Goal: Information Seeking & Learning: Learn about a topic

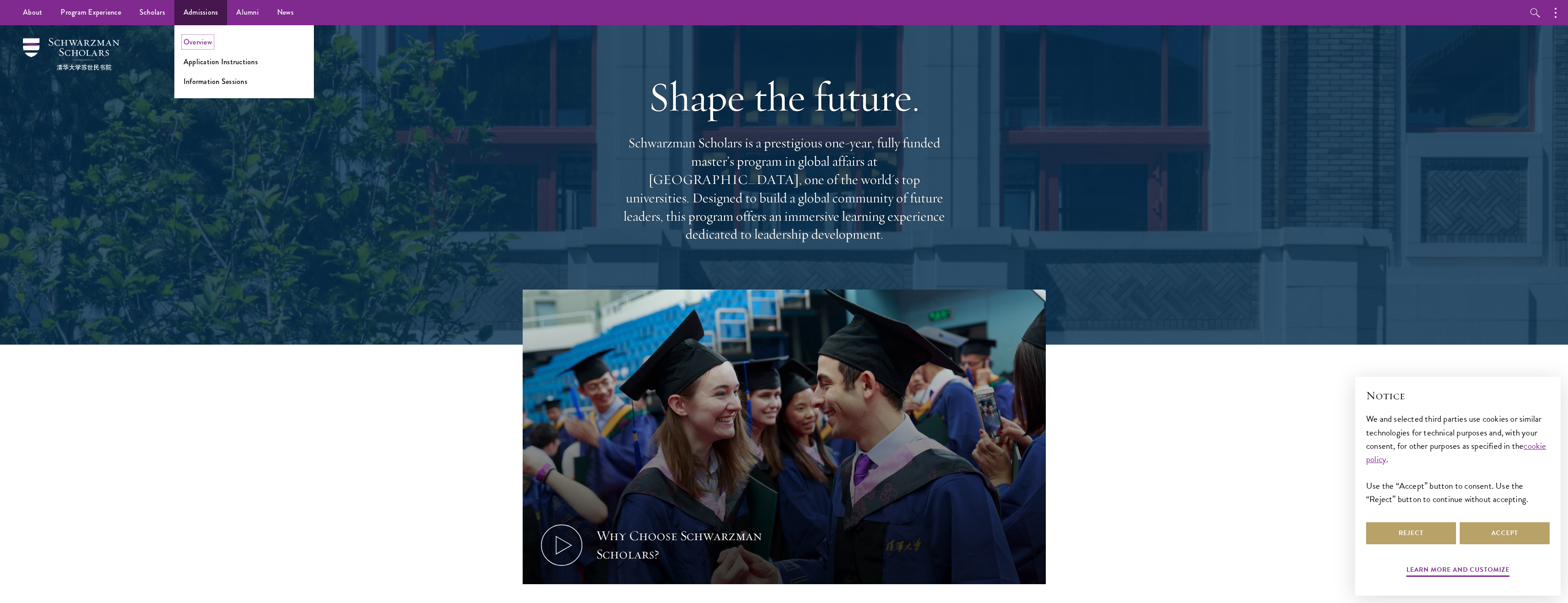
click at [197, 40] on link "Overview" at bounding box center [198, 41] width 29 height 10
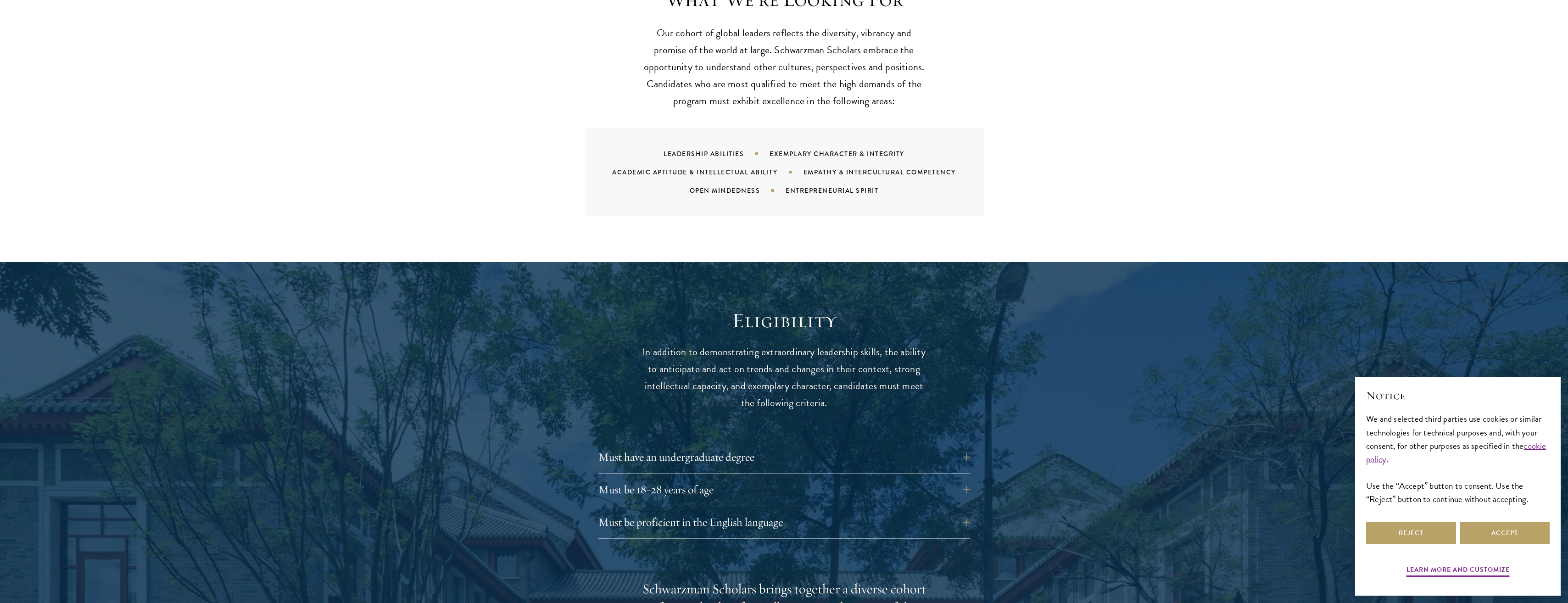
scroll to position [1055, 0]
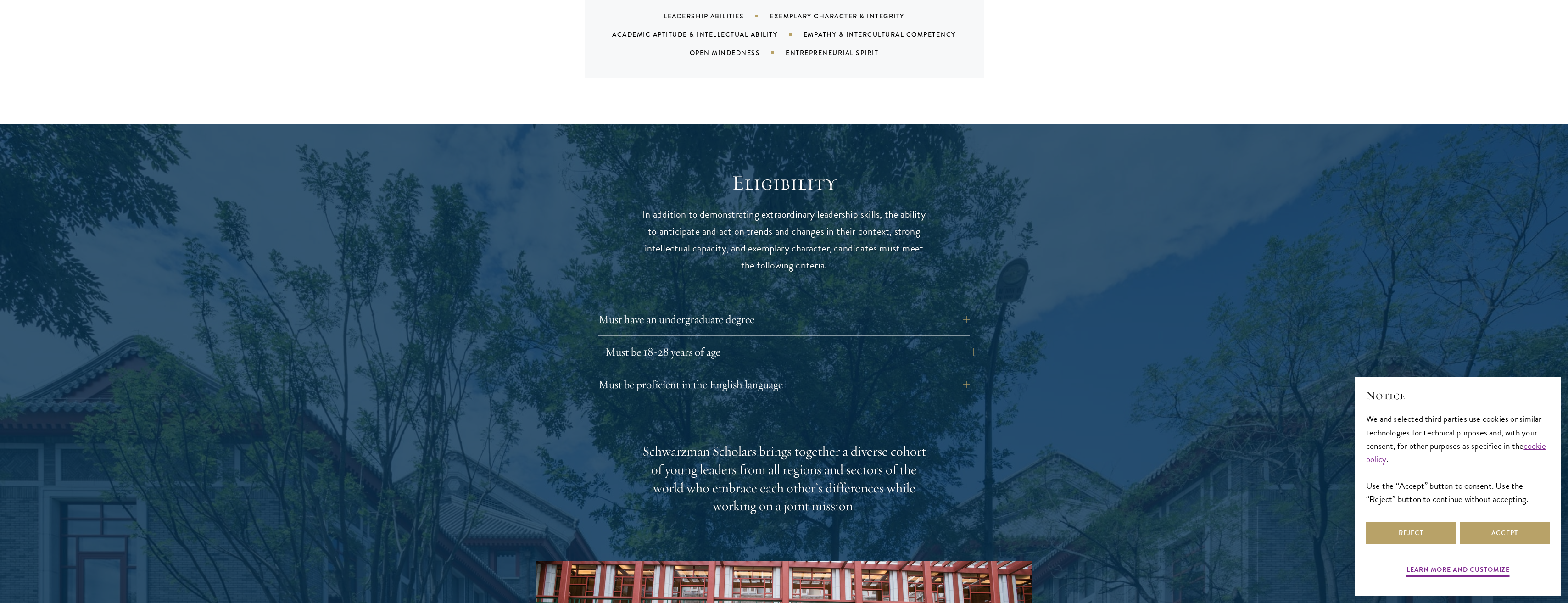
click at [643, 344] on button "Must be 18-28 years of age" at bounding box center [791, 352] width 372 height 22
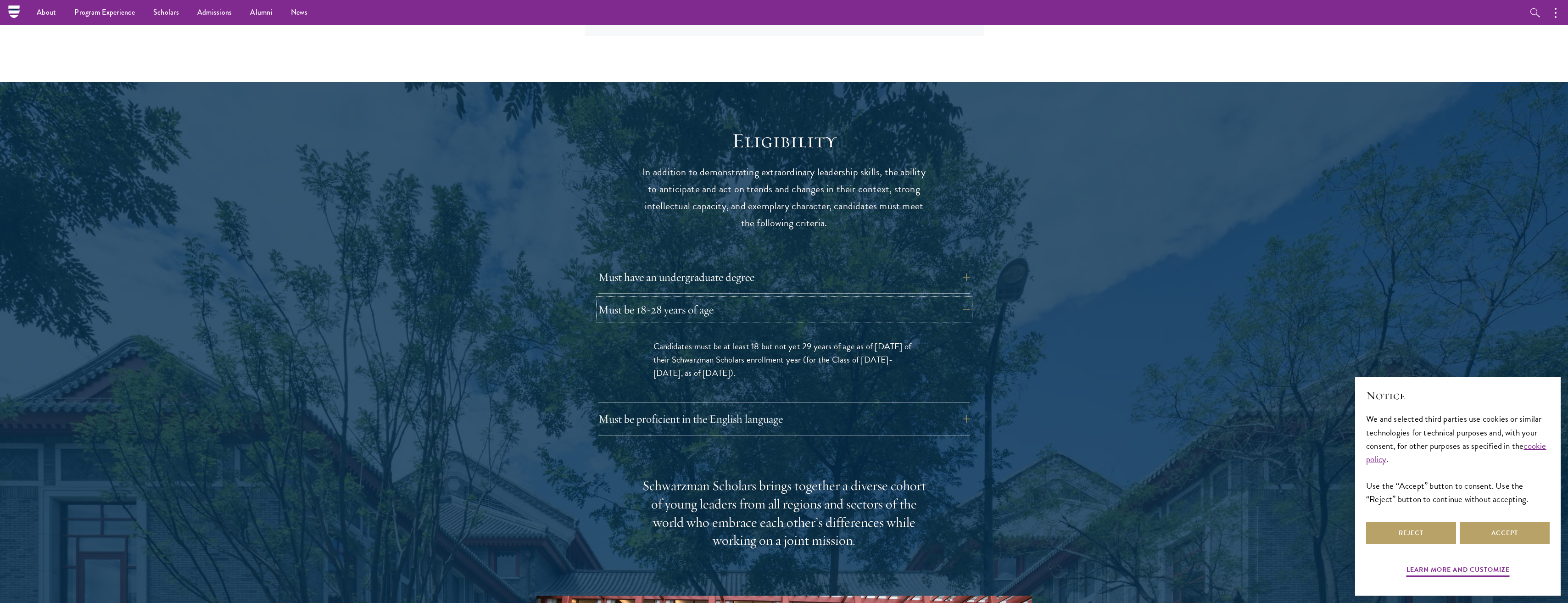
scroll to position [826, 0]
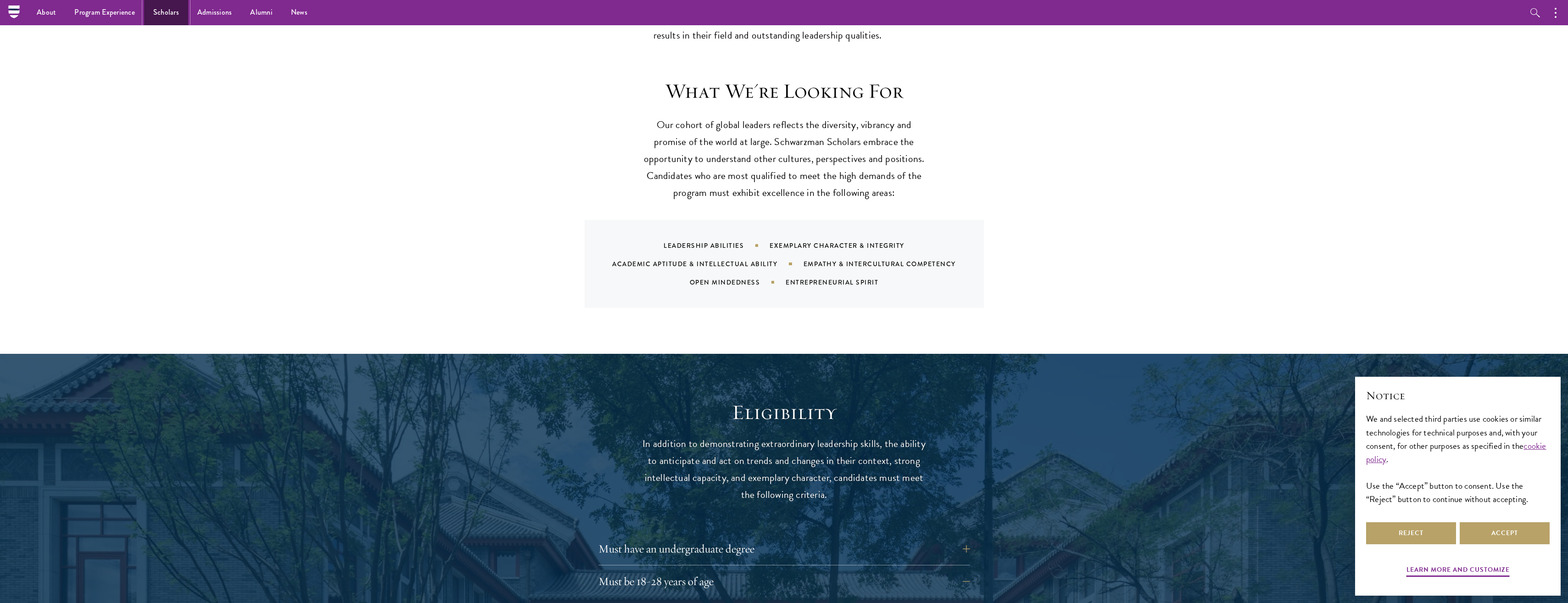
click at [147, 16] on link "Scholars" at bounding box center [166, 12] width 44 height 25
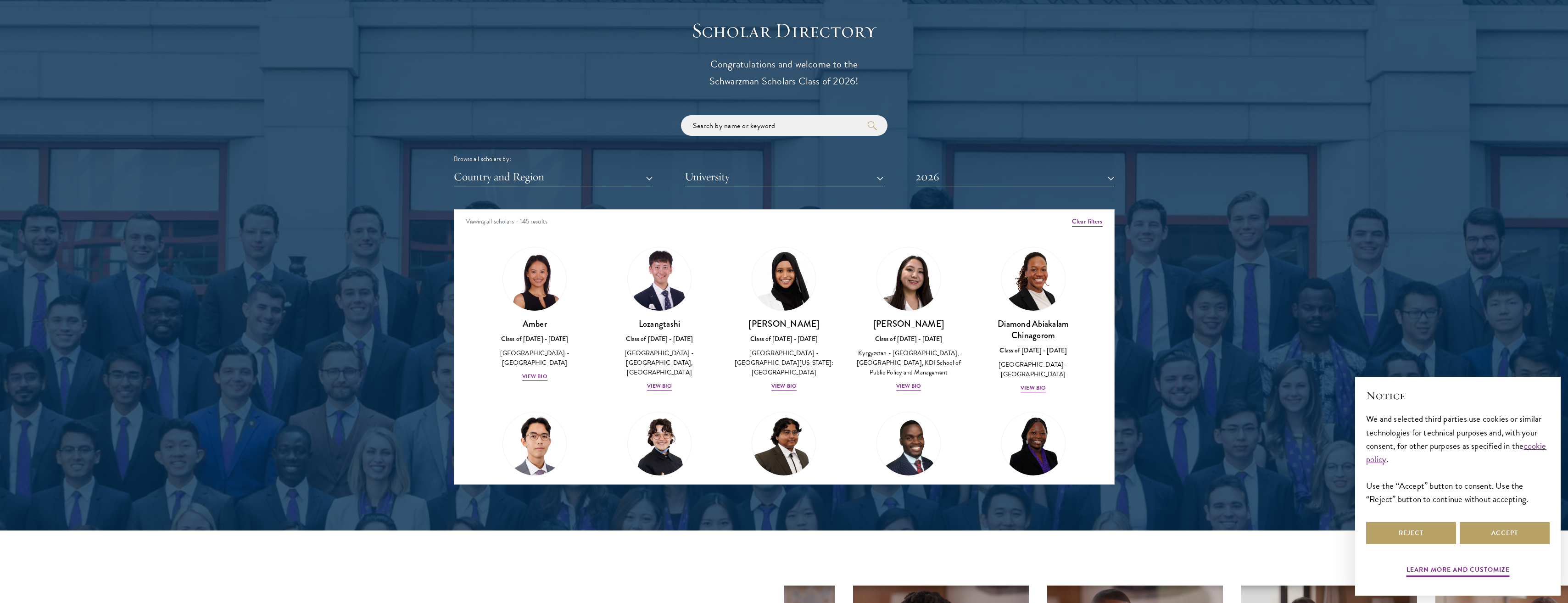
scroll to position [1009, 0]
click at [562, 172] on button "Country and Region" at bounding box center [553, 176] width 198 height 19
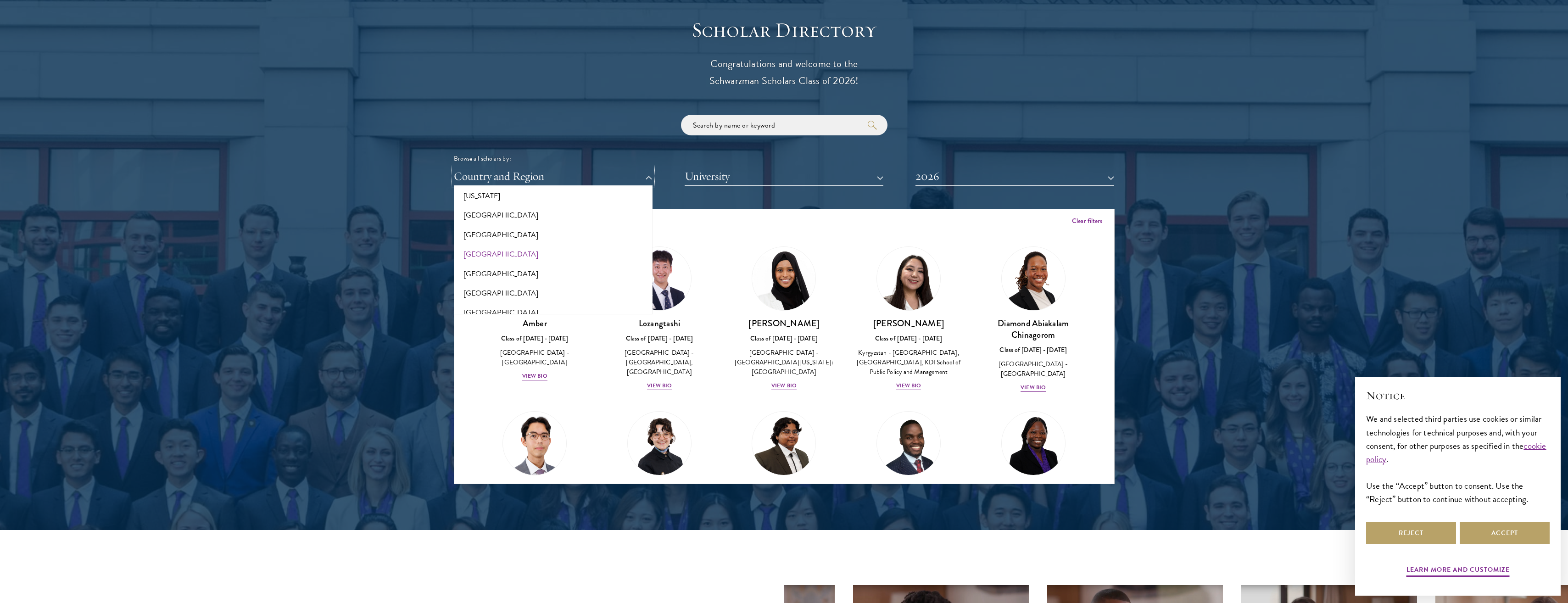
scroll to position [551, 0]
click at [517, 217] on button "[GEOGRAPHIC_DATA]" at bounding box center [553, 216] width 193 height 19
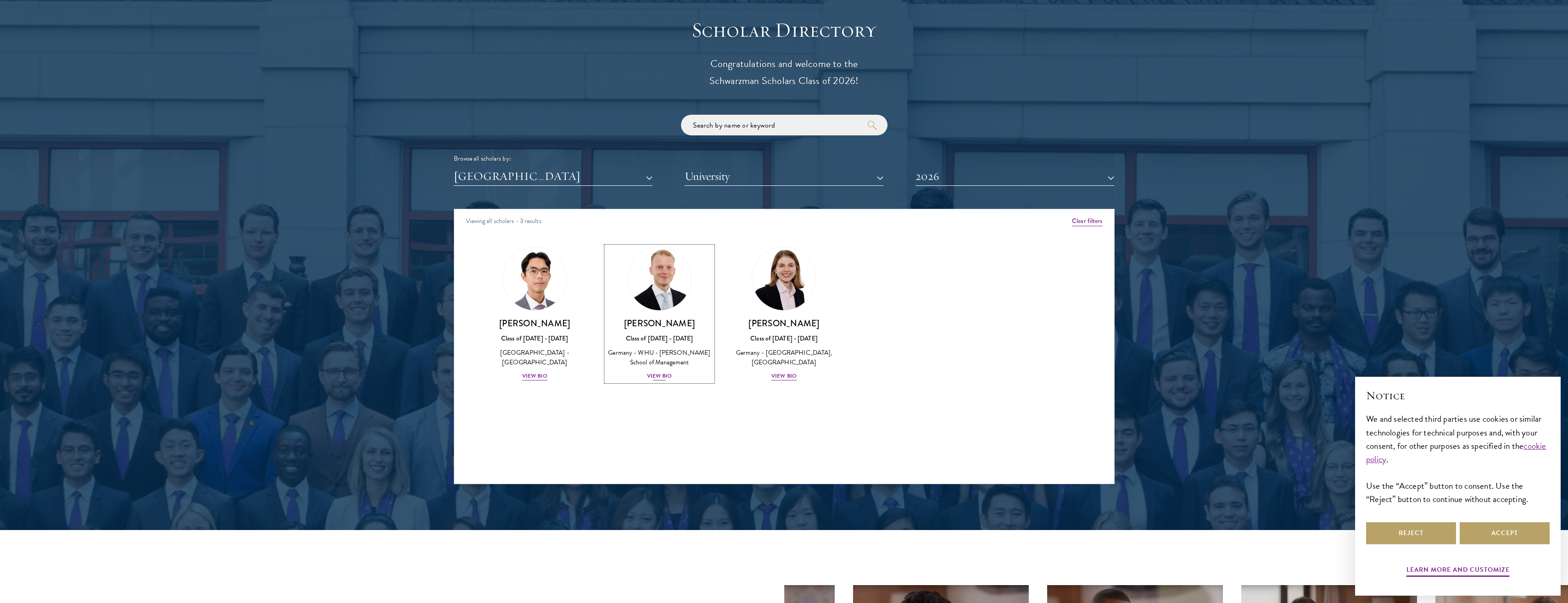
click at [661, 364] on div "Germany - WHU - [PERSON_NAME] School of Management" at bounding box center [659, 357] width 107 height 19
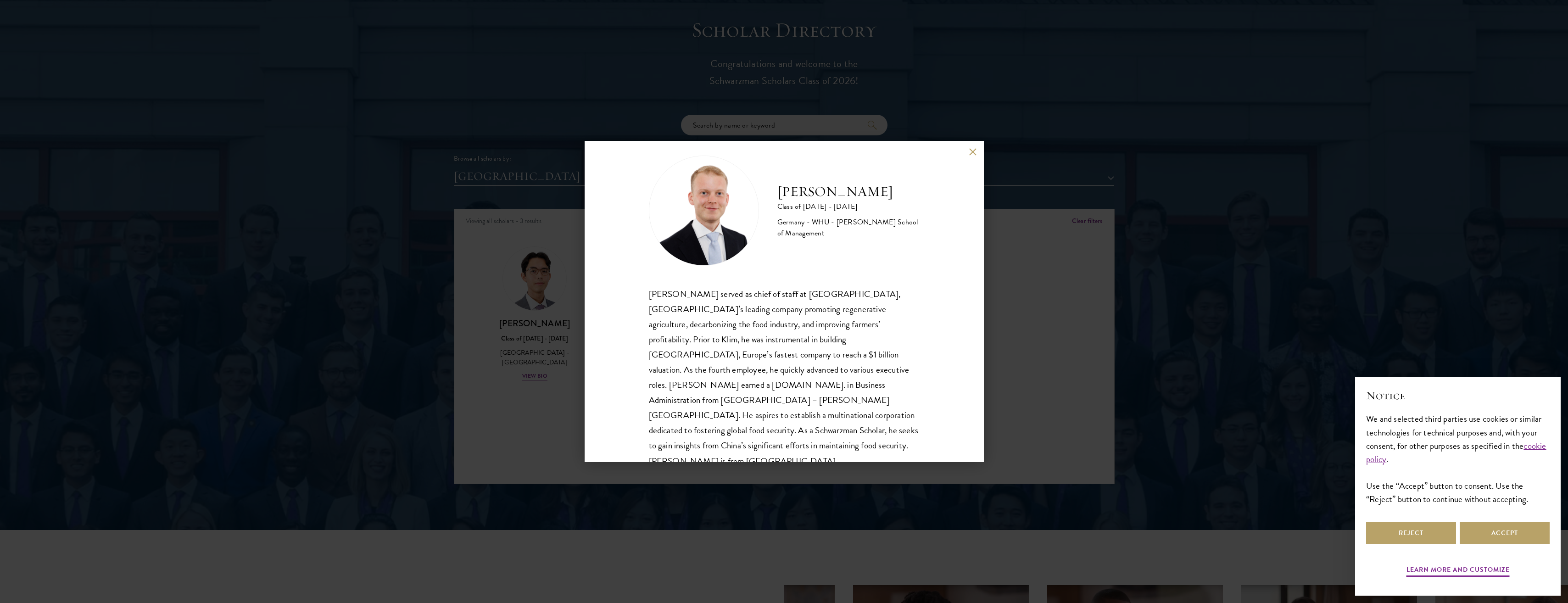
scroll to position [16, 0]
click at [525, 391] on div "[PERSON_NAME] Class of [DATE] - [DATE] [GEOGRAPHIC_DATA] - [GEOGRAPHIC_DATA] - …" at bounding box center [784, 301] width 1568 height 603
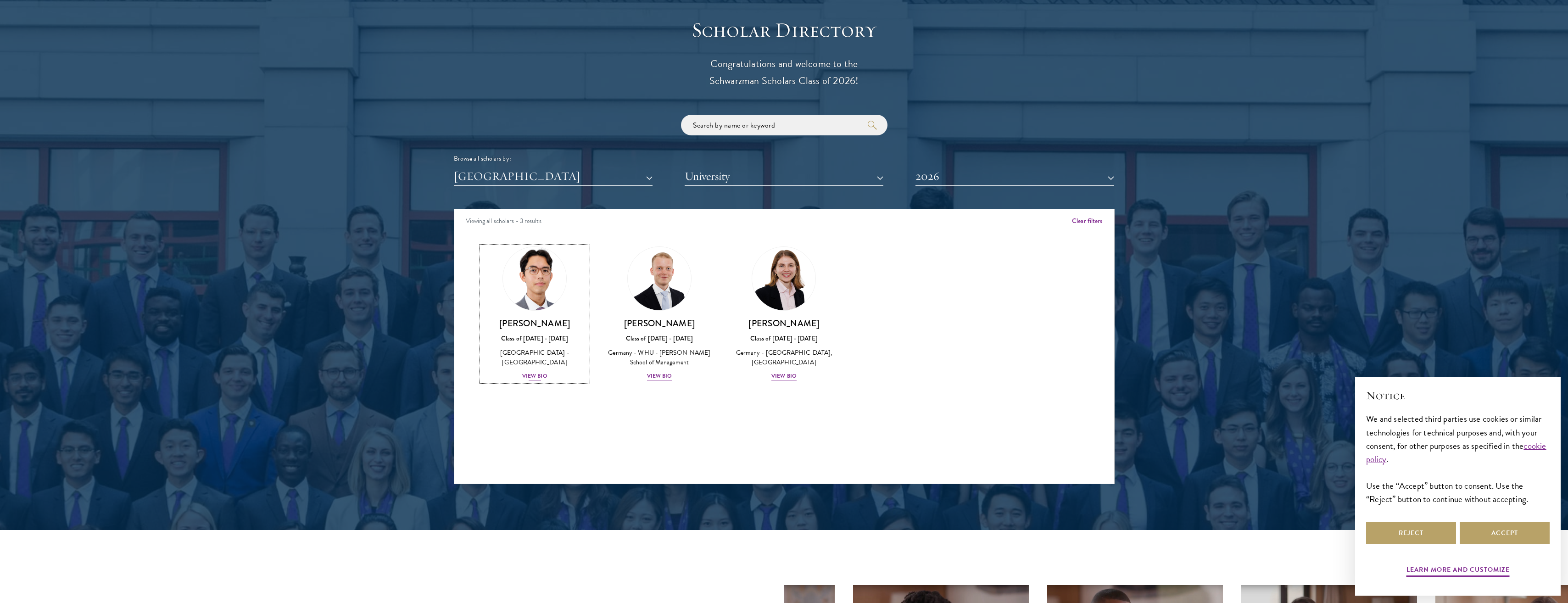
click at [534, 372] on div "View Bio" at bounding box center [534, 376] width 25 height 9
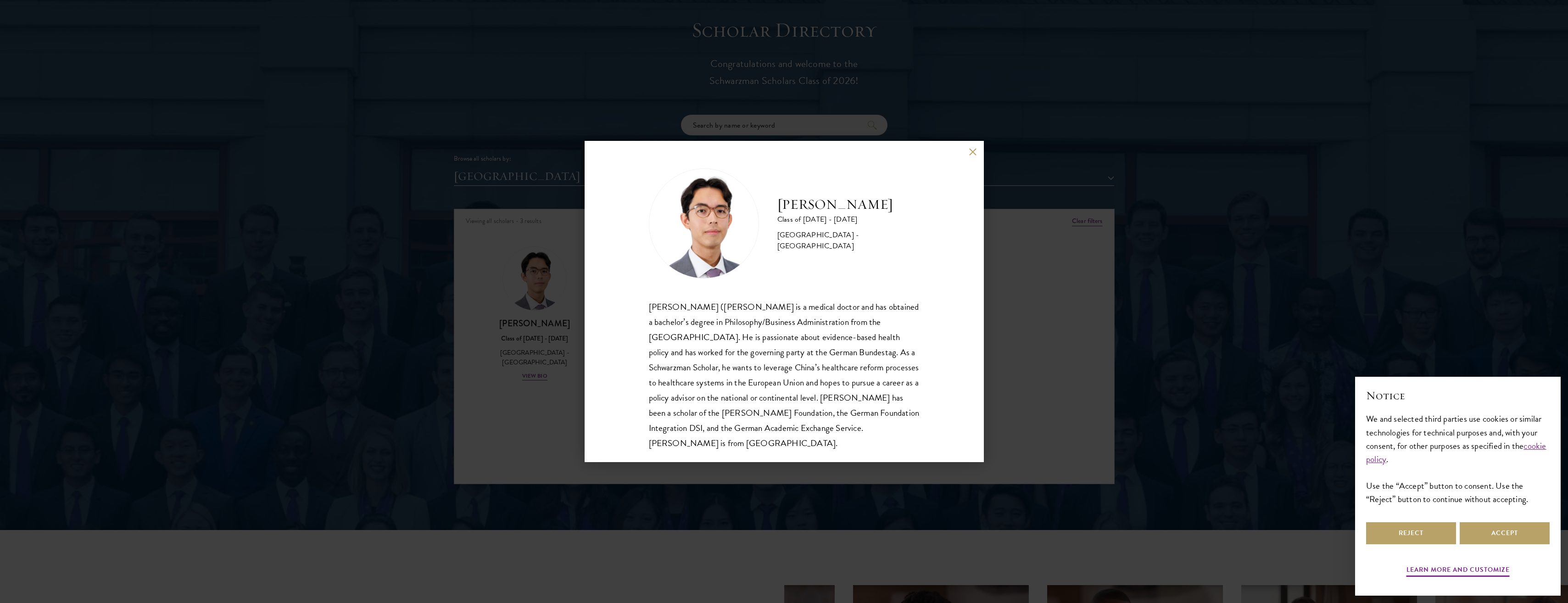
scroll to position [16, 0]
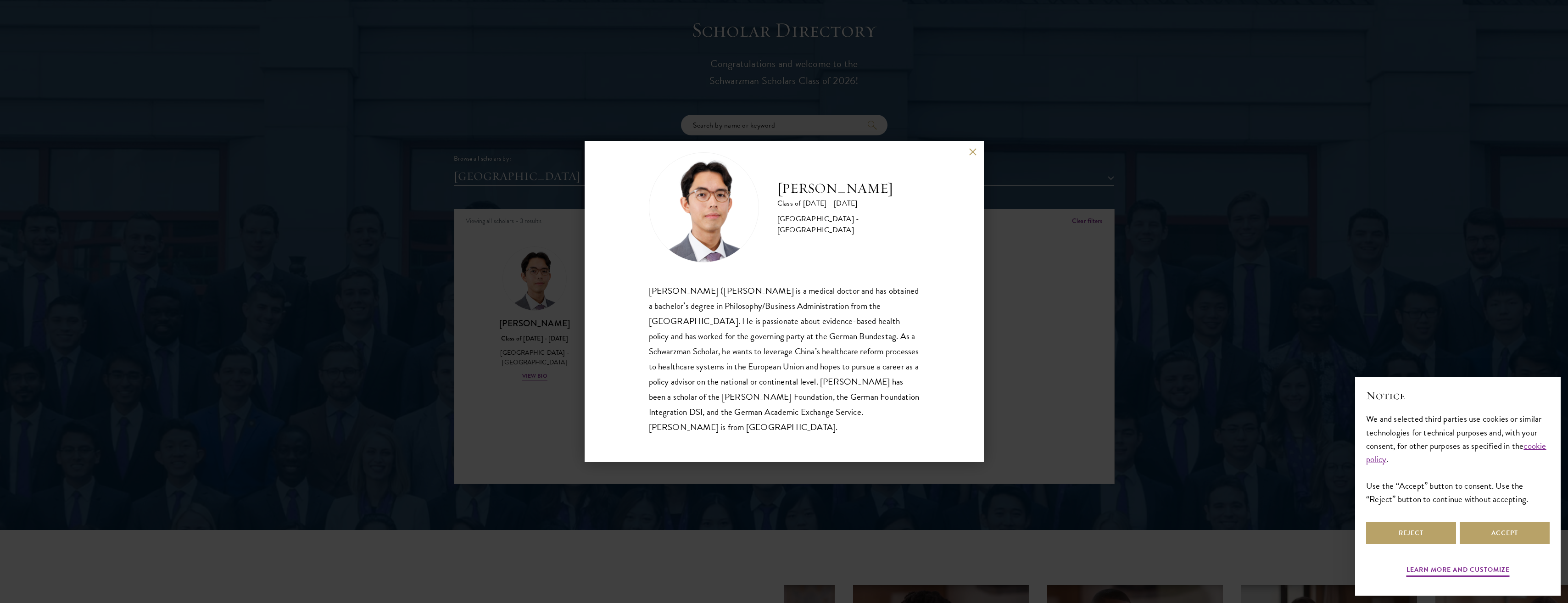
click at [548, 404] on div "[PERSON_NAME] Class of [DATE] - [DATE] [GEOGRAPHIC_DATA] - [GEOGRAPHIC_DATA] [P…" at bounding box center [784, 301] width 1568 height 603
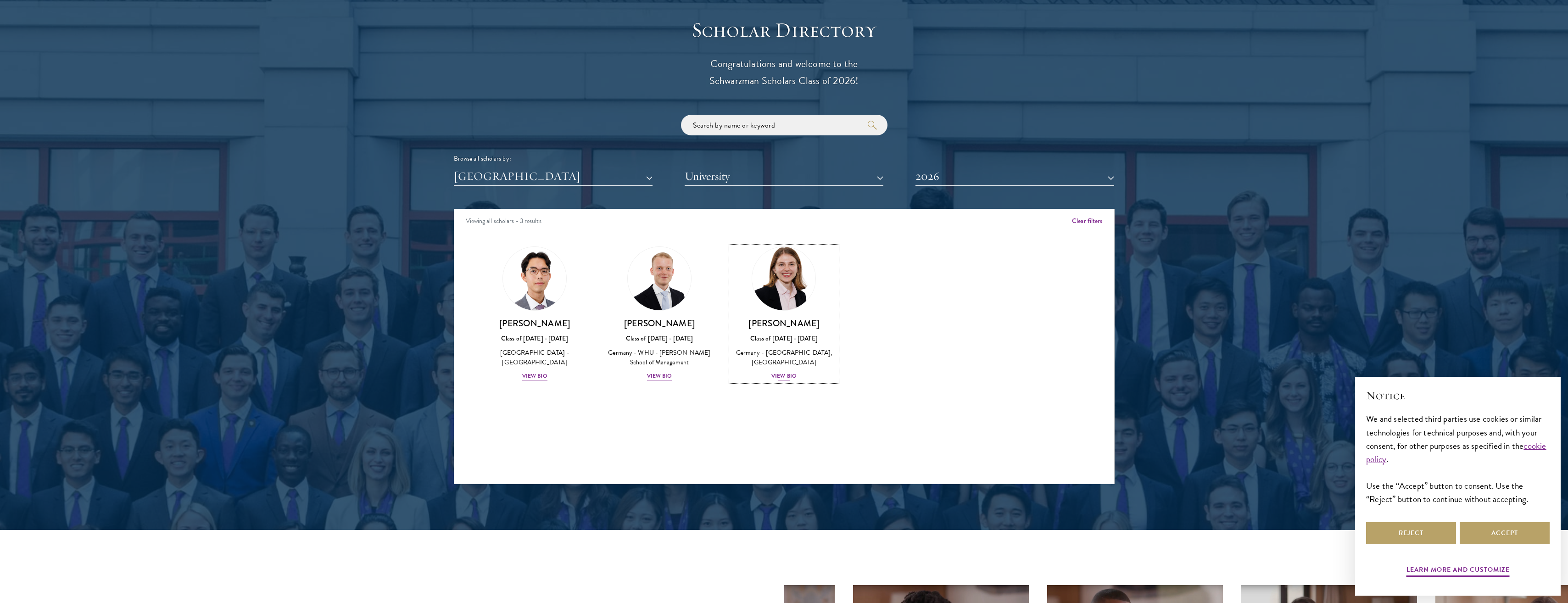
click at [784, 375] on div "View Bio" at bounding box center [783, 376] width 25 height 9
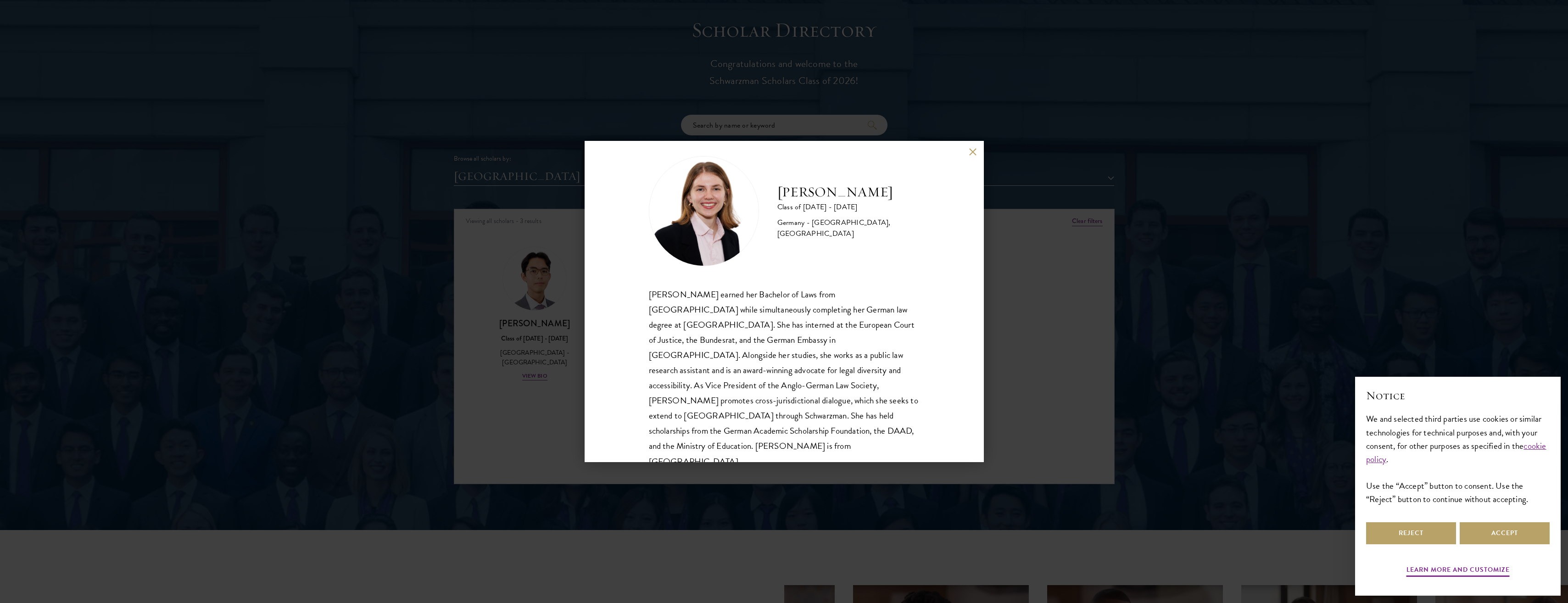
scroll to position [16, 0]
click at [519, 384] on div "[PERSON_NAME] Class of [DATE] - [DATE] [GEOGRAPHIC_DATA] - [GEOGRAPHIC_DATA], […" at bounding box center [784, 301] width 1568 height 603
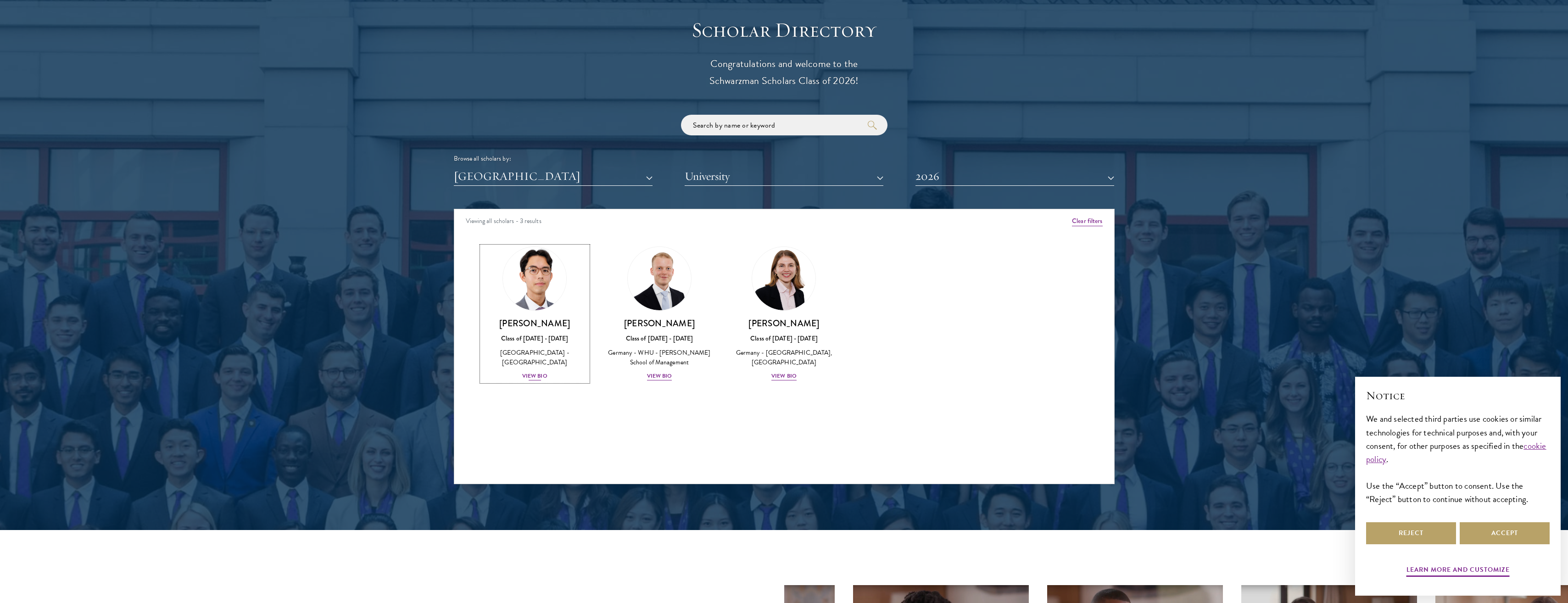
click at [538, 357] on div "[GEOGRAPHIC_DATA] - [GEOGRAPHIC_DATA]" at bounding box center [535, 357] width 107 height 19
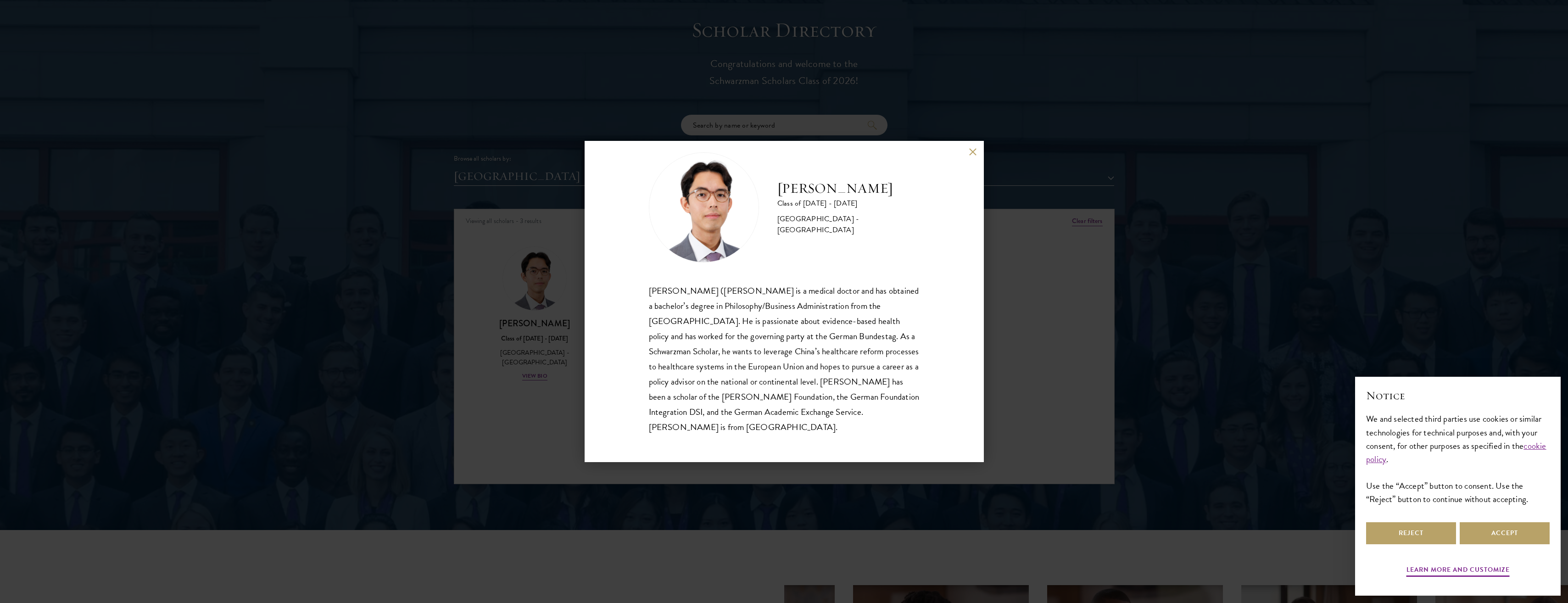
click at [549, 396] on div "[PERSON_NAME] Class of [DATE] - [DATE] [GEOGRAPHIC_DATA] - [GEOGRAPHIC_DATA] [P…" at bounding box center [784, 301] width 1568 height 603
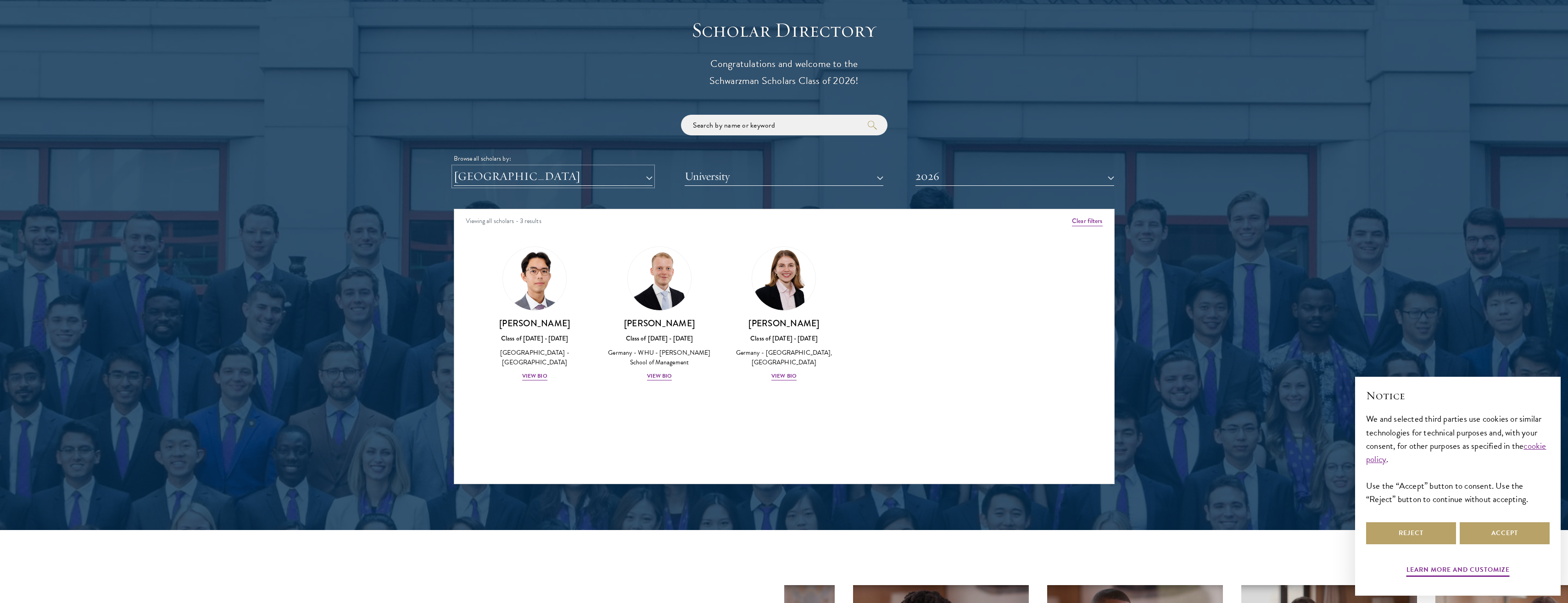
click at [589, 174] on button "[GEOGRAPHIC_DATA]" at bounding box center [553, 176] width 198 height 19
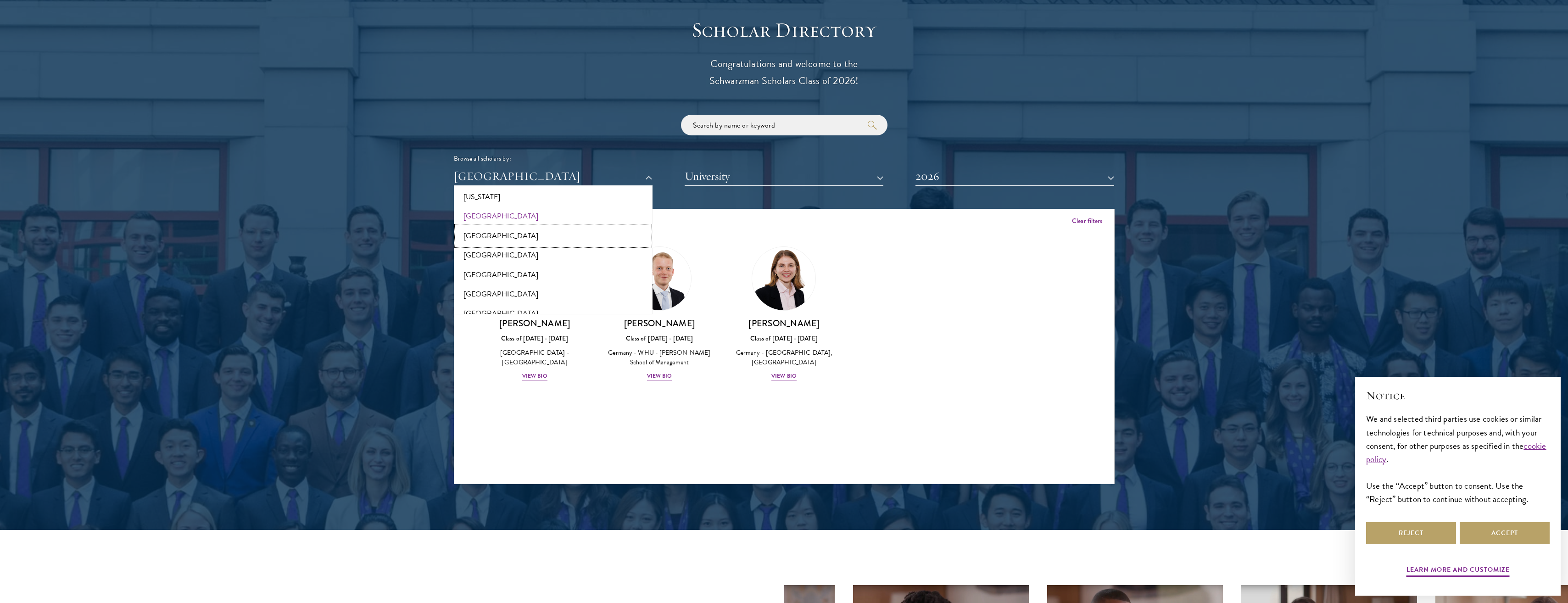
click at [544, 234] on button "[GEOGRAPHIC_DATA]" at bounding box center [553, 236] width 193 height 19
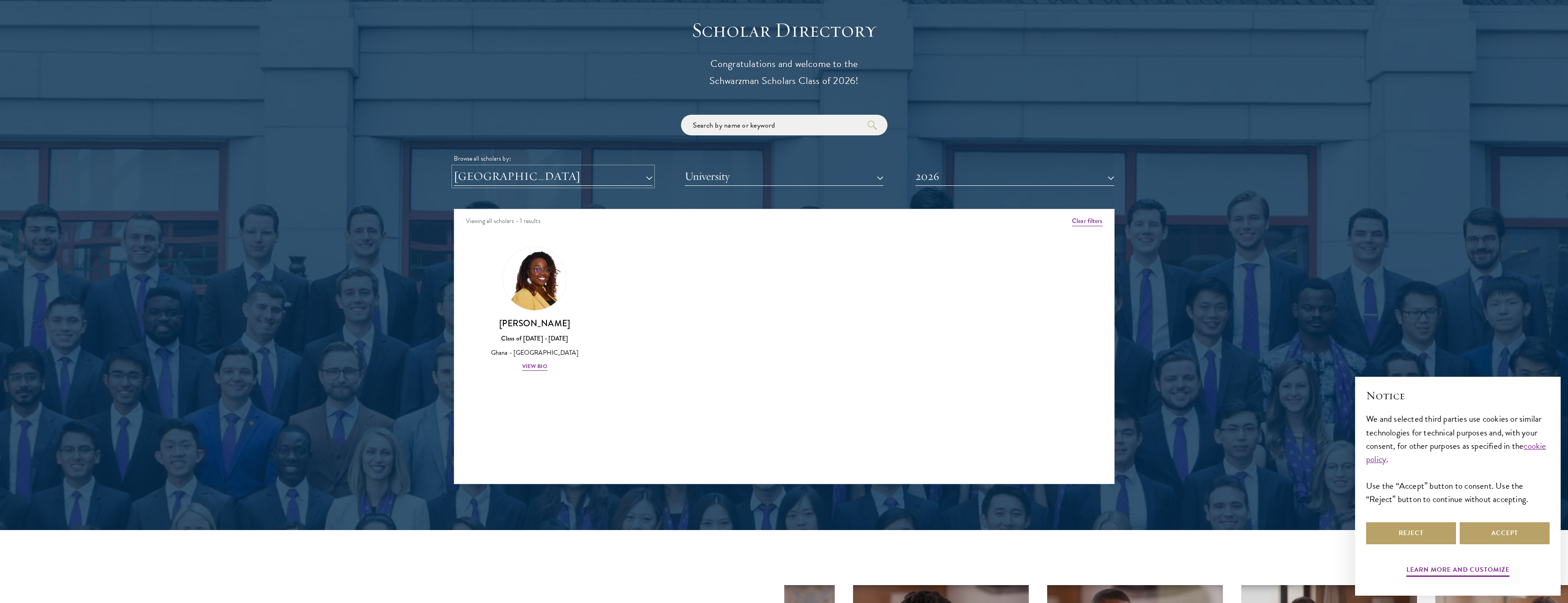
click at [558, 178] on button "[GEOGRAPHIC_DATA]" at bounding box center [553, 176] width 198 height 19
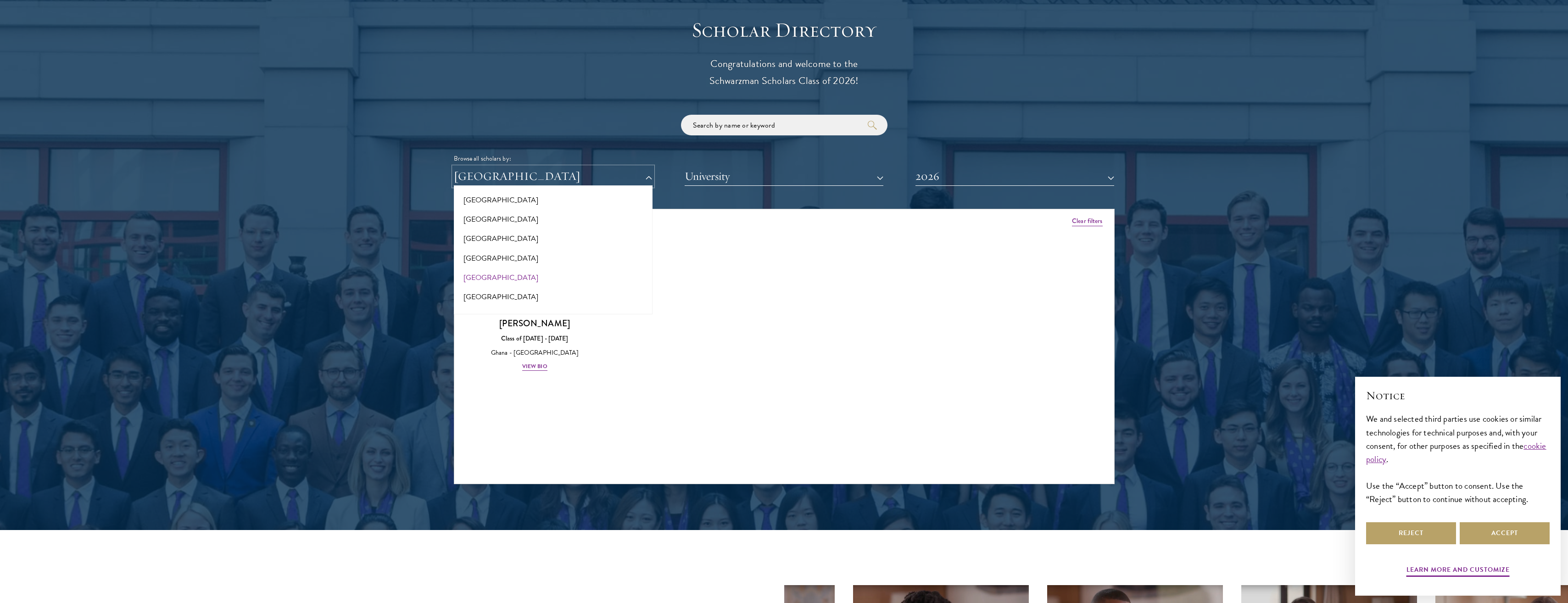
scroll to position [321, 0]
click at [488, 253] on button "[GEOGRAPHIC_DATA]" at bounding box center [553, 251] width 193 height 19
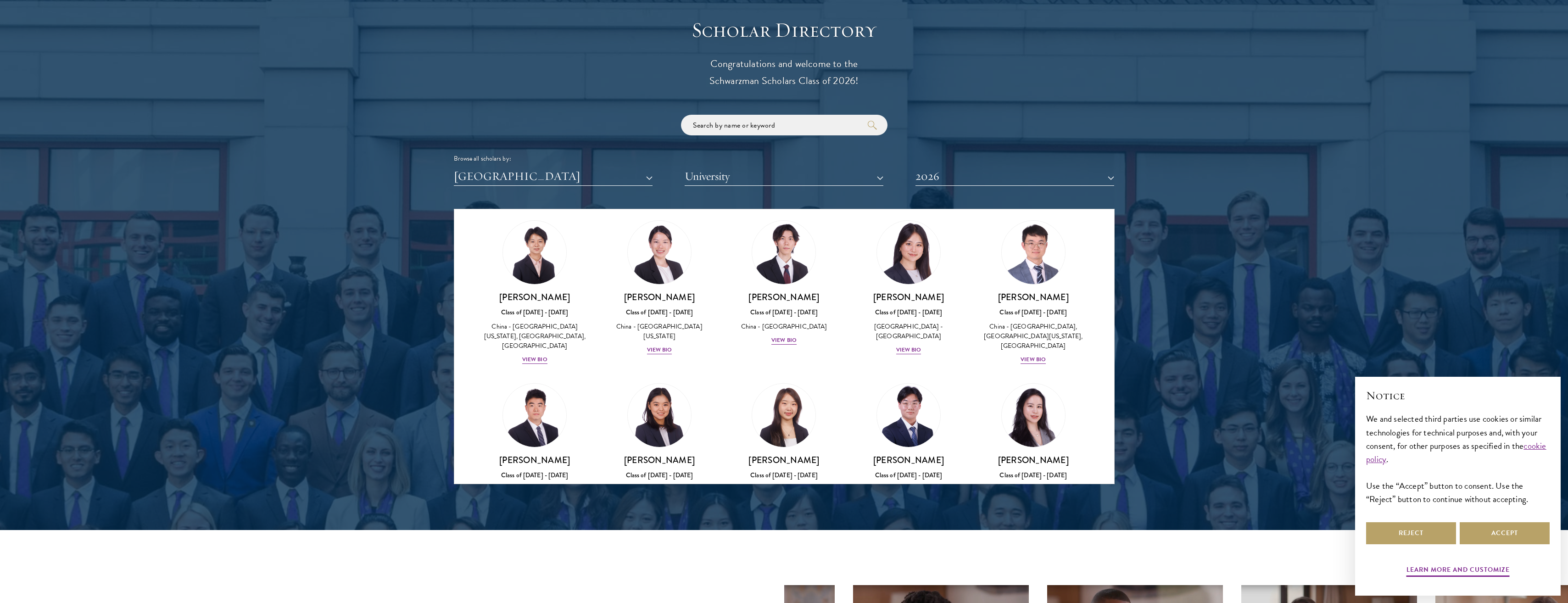
scroll to position [688, 0]
